Goal: Communication & Community: Answer question/provide support

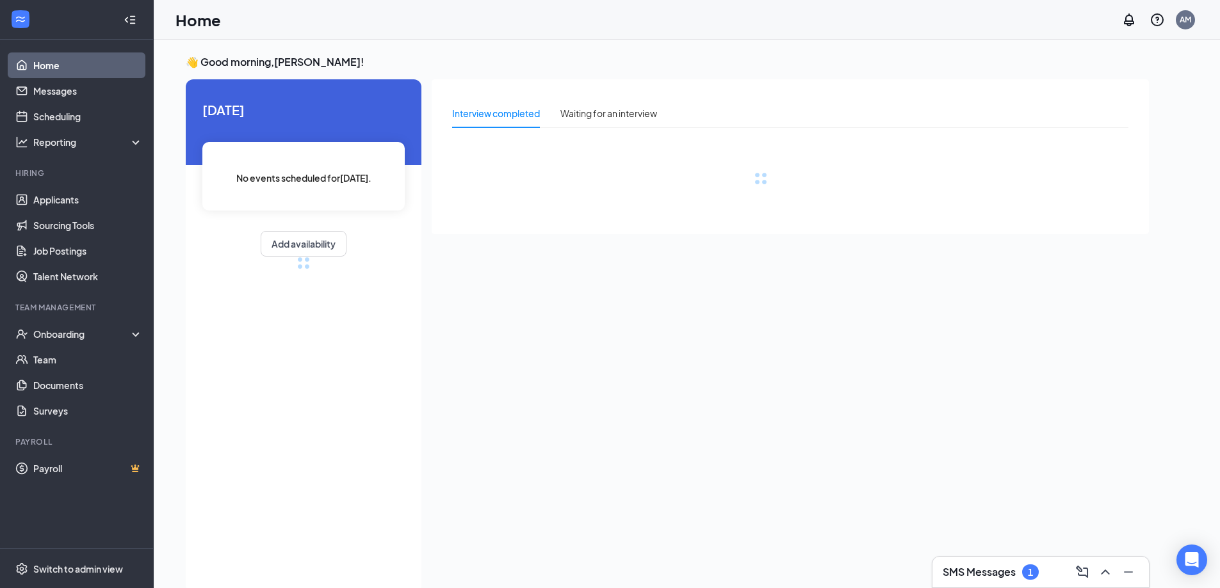
click at [1024, 563] on div "SMS Messages 1" at bounding box center [1040, 572] width 196 height 20
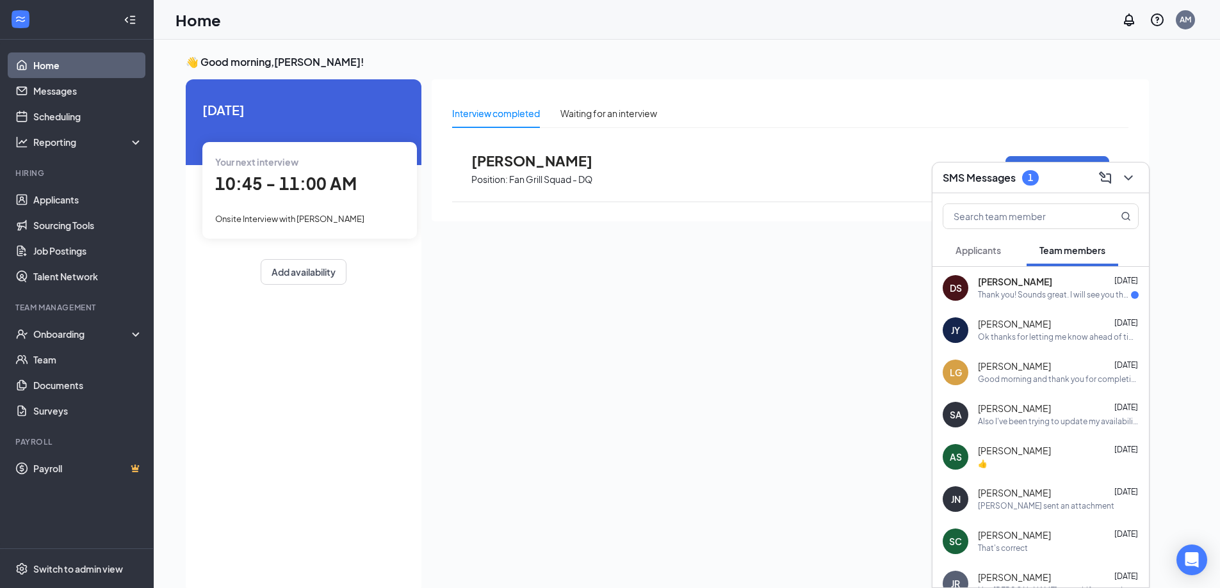
click at [1053, 287] on div "[PERSON_NAME] [DATE]" at bounding box center [1058, 282] width 161 height 13
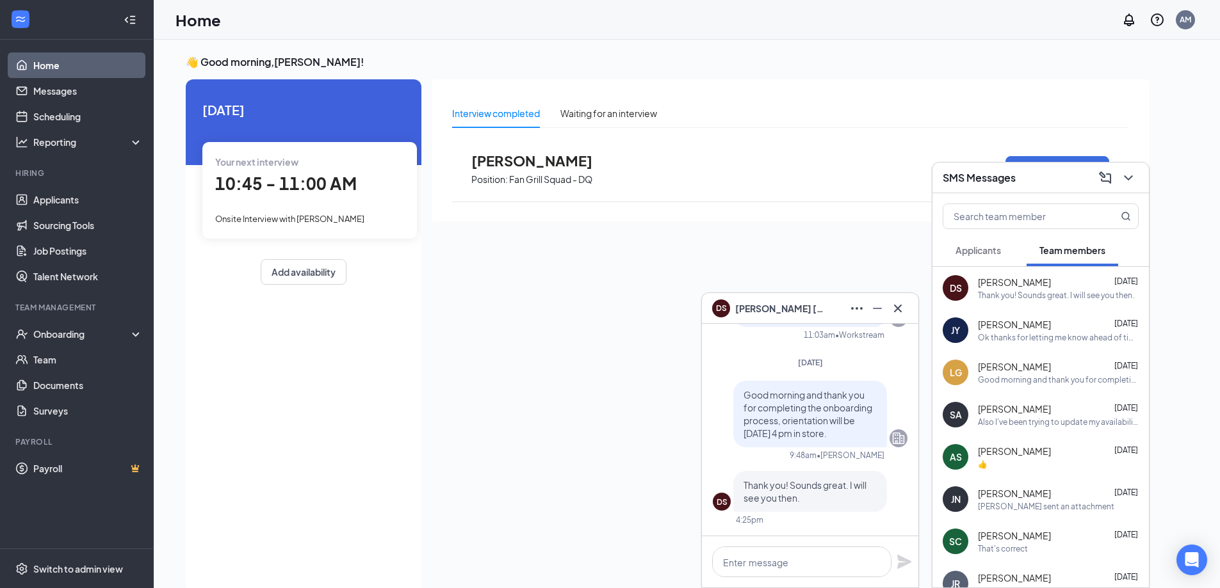
click at [1051, 579] on span "[PERSON_NAME]" at bounding box center [1014, 578] width 73 height 13
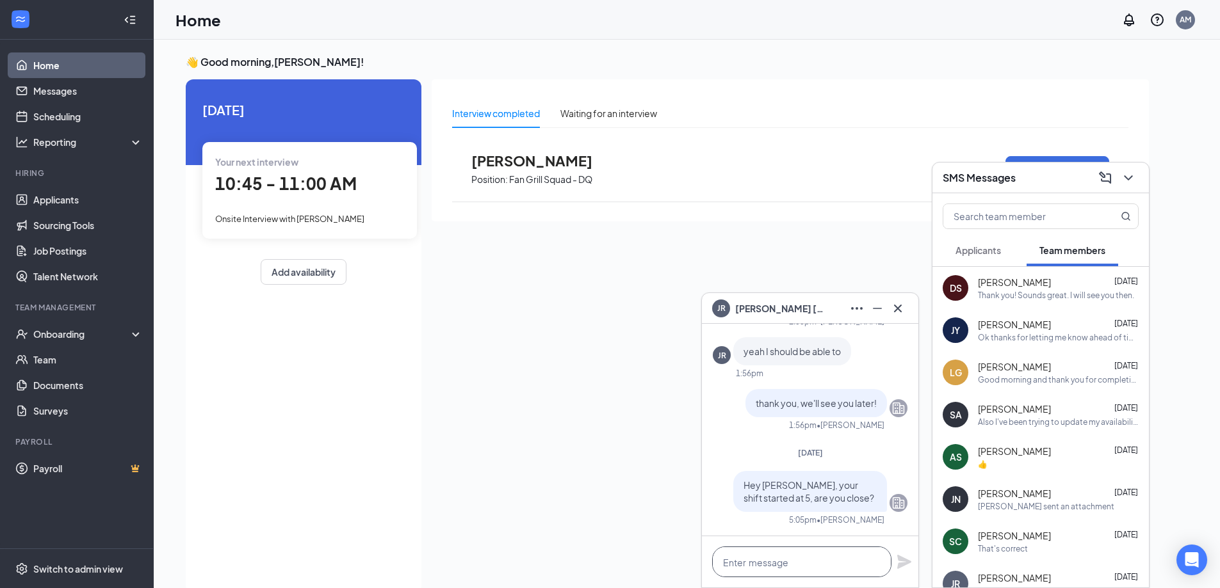
click at [827, 561] on textarea at bounding box center [801, 562] width 179 height 31
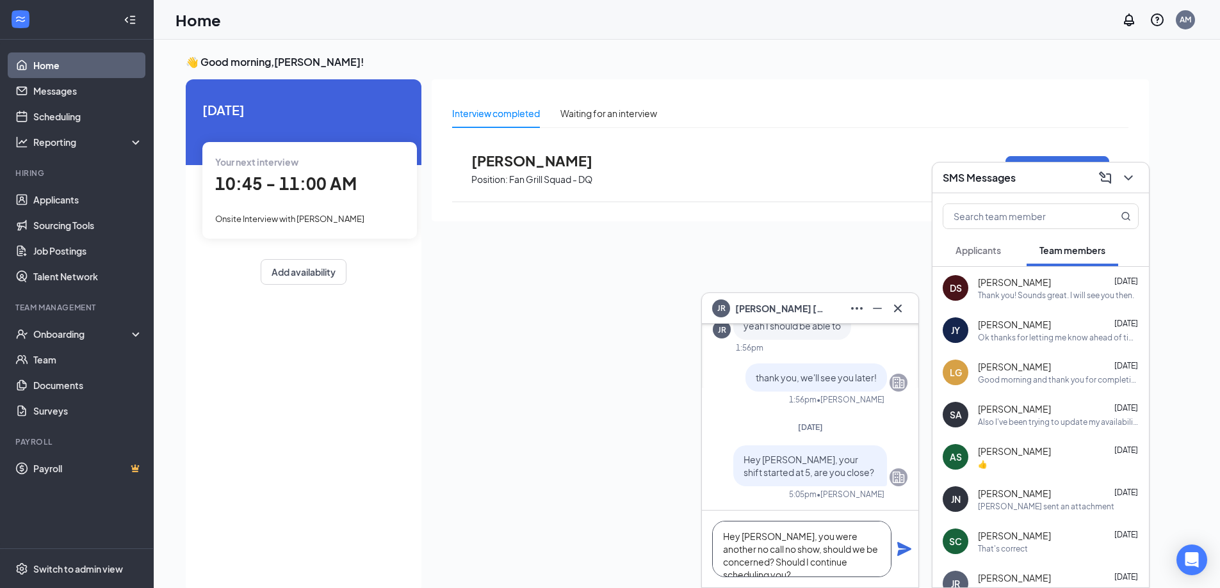
type textarea "Hey [PERSON_NAME], you were another no call no show, should we be concerned? Sh…"
click at [908, 547] on icon "Plane" at bounding box center [904, 549] width 14 height 14
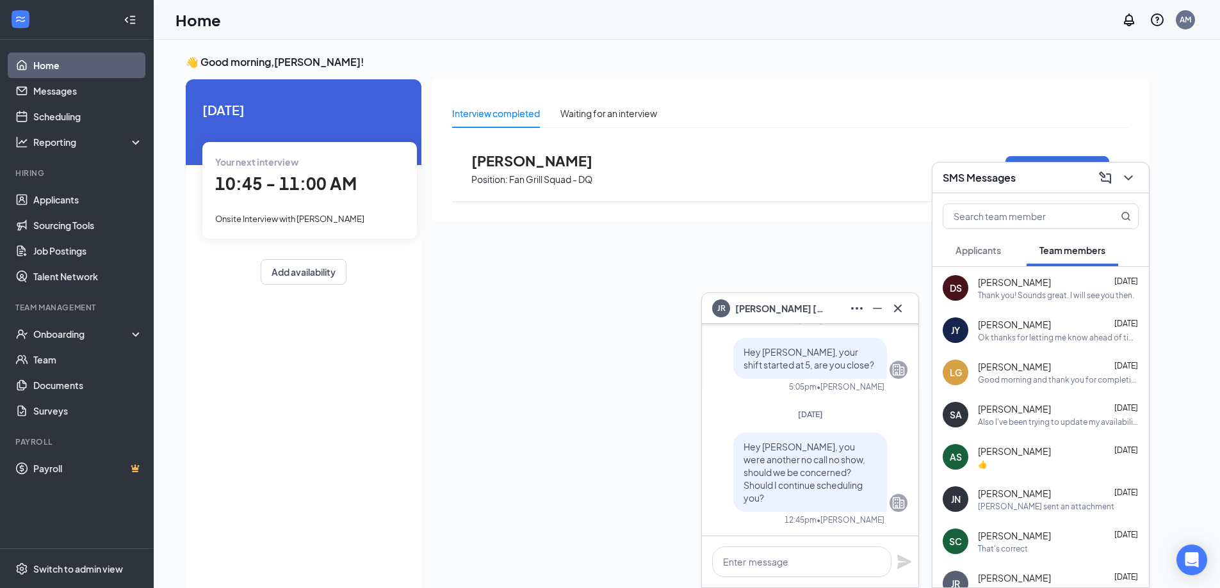
scroll to position [0, 0]
drag, startPoint x: 902, startPoint y: 313, endPoint x: 951, endPoint y: 280, distance: 59.1
click at [901, 314] on icon "Cross" at bounding box center [897, 308] width 15 height 15
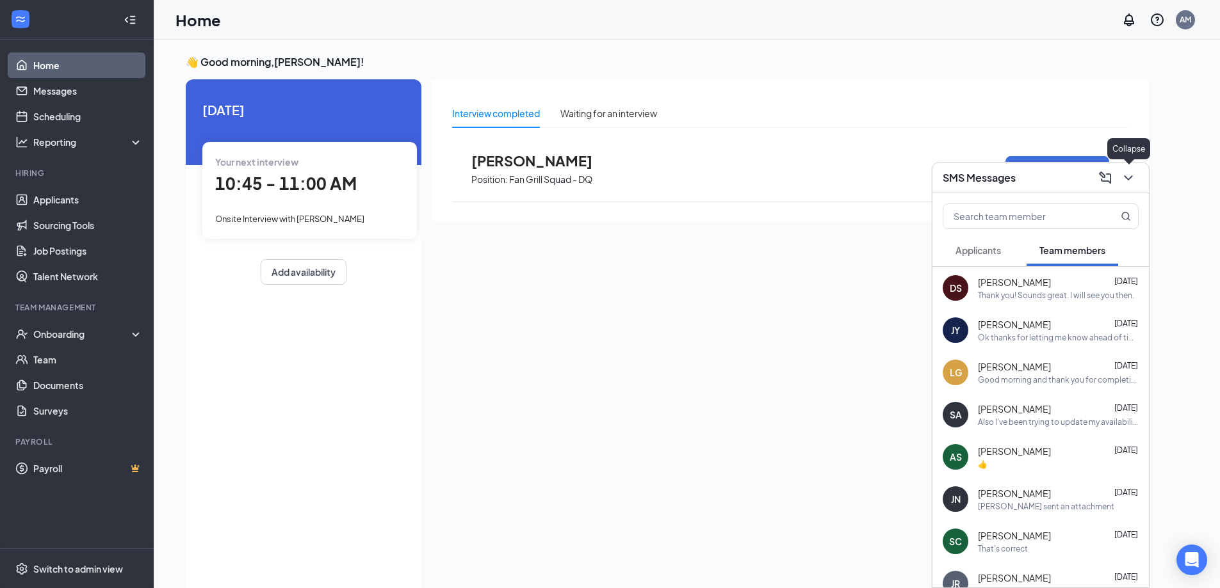
click at [1127, 180] on icon "ChevronDown" at bounding box center [1127, 177] width 15 height 15
